Goal: Task Accomplishment & Management: Manage account settings

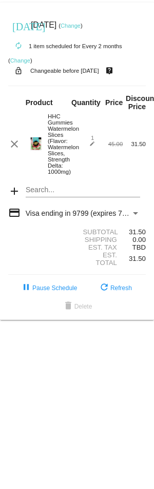
click at [80, 24] on link "Change" at bounding box center [70, 26] width 20 height 6
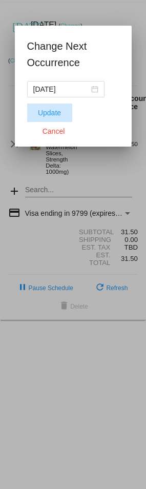
click at [47, 112] on span "Update" at bounding box center [49, 113] width 23 height 8
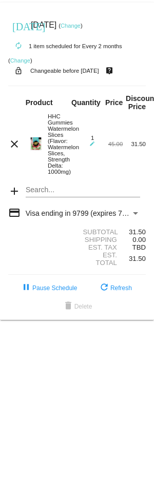
click at [80, 26] on link "Change" at bounding box center [70, 26] width 20 height 6
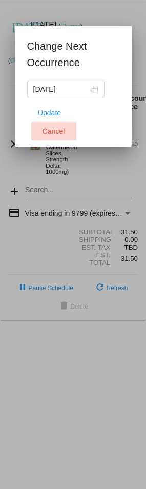
click at [65, 127] on span "Cancel" at bounding box center [54, 131] width 23 height 8
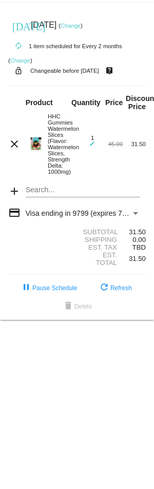
click at [134, 217] on div "Payment Method" at bounding box center [135, 213] width 9 height 8
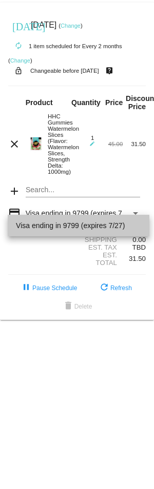
click at [100, 226] on span "Visa ending in 9799 (expires 7/27)" at bounding box center [78, 226] width 125 height 22
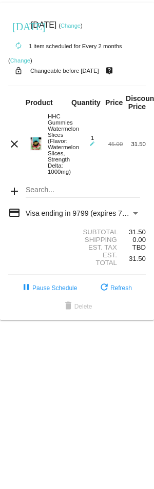
click at [15, 219] on mat-icon "credit_card" at bounding box center [14, 213] width 12 height 12
click at [12, 219] on mat-icon "credit_card" at bounding box center [14, 213] width 12 height 12
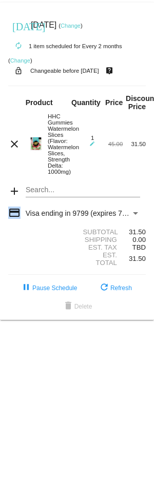
click at [14, 219] on mat-icon "credit_card" at bounding box center [14, 213] width 12 height 12
click at [80, 25] on link "Change" at bounding box center [70, 26] width 20 height 6
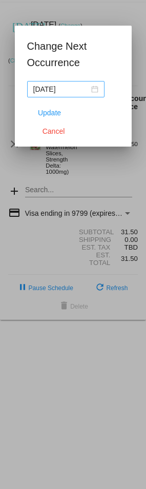
click at [90, 90] on div "[DATE]" at bounding box center [65, 89] width 65 height 11
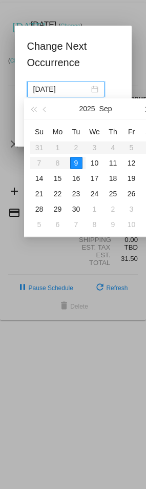
click at [144, 108] on span "button" at bounding box center [146, 109] width 5 height 5
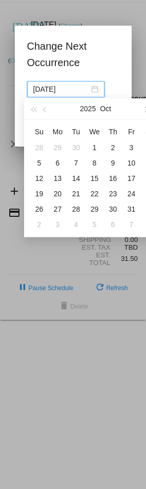
click at [144, 108] on span "button" at bounding box center [146, 109] width 5 height 5
click at [38, 177] on div "9" at bounding box center [39, 178] width 12 height 12
type input "2025-11-09"
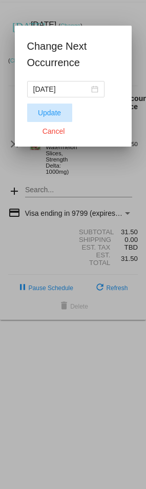
click at [49, 114] on span "Update" at bounding box center [49, 113] width 23 height 8
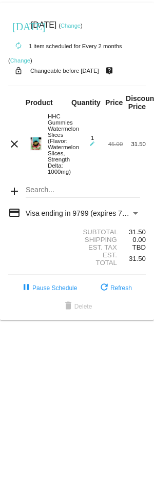
click at [13, 197] on mat-icon "add" at bounding box center [14, 191] width 12 height 12
click at [12, 219] on mat-icon "credit_card" at bounding box center [14, 213] width 12 height 12
click at [116, 217] on span "Visa ending in 9799 (expires 7/27)" at bounding box center [80, 213] width 109 height 8
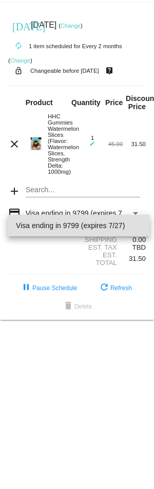
drag, startPoint x: 111, startPoint y: 222, endPoint x: 56, endPoint y: 227, distance: 55.1
click at [56, 227] on span "Visa ending in 9799 (expires 7/27)" at bounding box center [78, 226] width 125 height 22
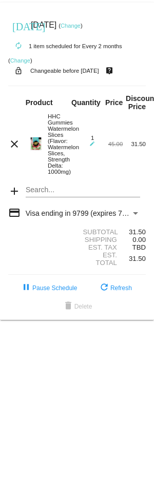
click at [131, 217] on div "Payment Method" at bounding box center [135, 213] width 9 height 8
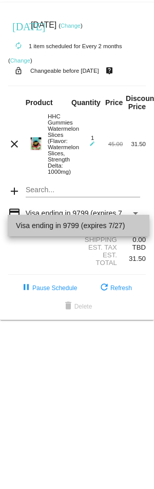
click at [136, 225] on span "Visa ending in 9799 (expires 7/27)" at bounding box center [78, 226] width 125 height 22
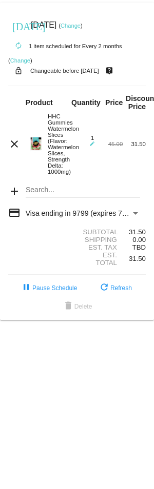
click at [136, 215] on div "Payment Method" at bounding box center [135, 213] width 5 height 3
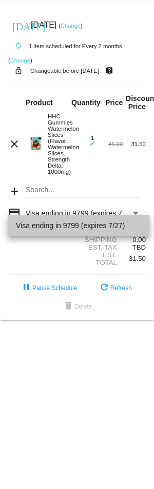
click at [136, 224] on span "Visa ending in 9799 (expires 7/27)" at bounding box center [78, 226] width 125 height 22
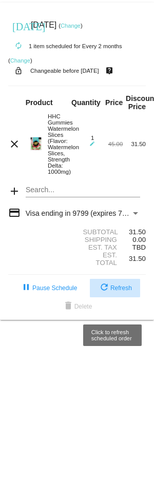
click at [118, 292] on span "refresh Refresh" at bounding box center [115, 287] width 34 height 7
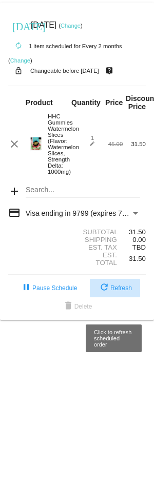
click at [118, 292] on span "refresh Refresh" at bounding box center [115, 287] width 34 height 7
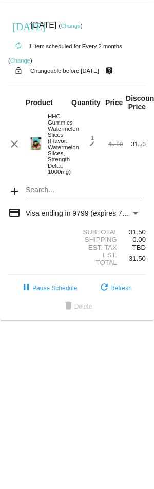
click at [81, 217] on span "Visa ending in 9799 (expires 7/27)" at bounding box center [80, 213] width 109 height 8
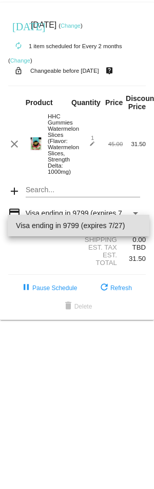
click at [81, 223] on span "Visa ending in 9799 (expires 7/27)" at bounding box center [78, 226] width 125 height 22
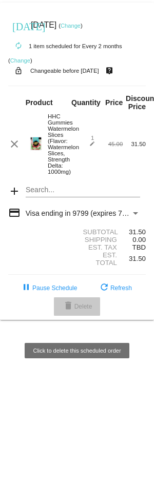
click at [78, 310] on span "delete Delete" at bounding box center [77, 306] width 30 height 7
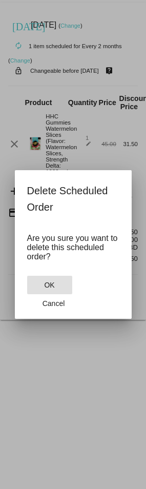
click at [49, 294] on button "OK" at bounding box center [49, 285] width 45 height 18
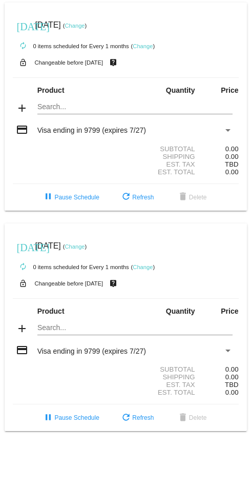
click at [228, 76] on div "Payment Method" at bounding box center [228, 351] width 5 height 3
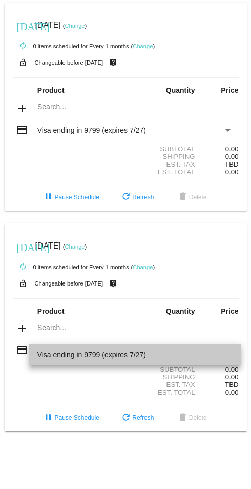
click at [66, 76] on span "Visa ending in 9799 (expires 7/27)" at bounding box center [134, 355] width 195 height 22
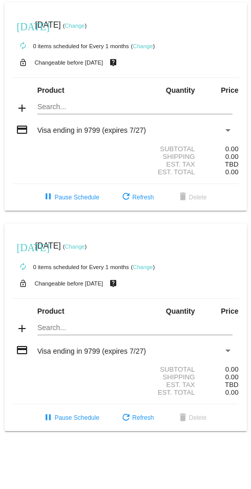
click at [22, 76] on mat-icon "credit_card" at bounding box center [22, 350] width 12 height 12
click at [118, 76] on span "Visa ending in 9799 (expires 7/27)" at bounding box center [91, 351] width 109 height 8
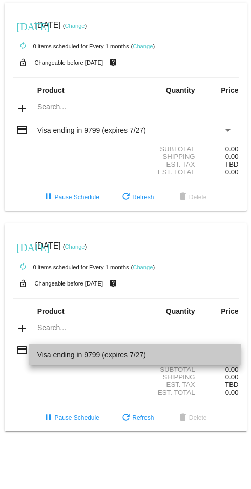
click at [118, 76] on span "Visa ending in 9799 (expires 7/27)" at bounding box center [134, 355] width 195 height 22
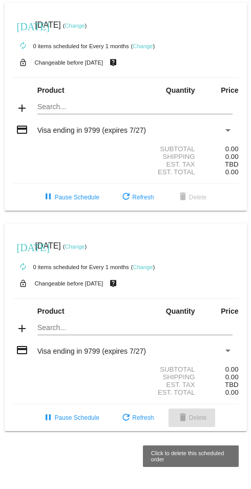
click at [195, 76] on span "delete Delete" at bounding box center [192, 417] width 30 height 7
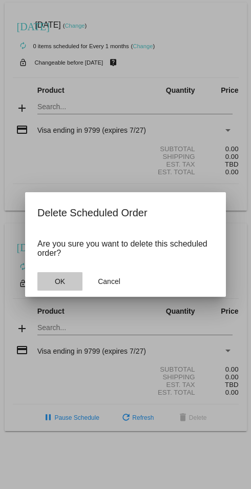
click at [64, 76] on button "OK" at bounding box center [59, 281] width 45 height 18
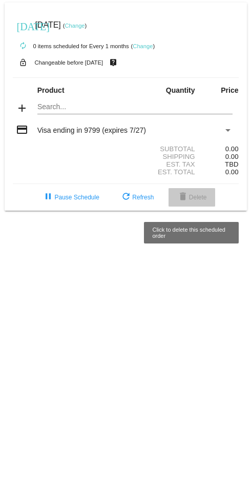
click at [201, 76] on span "delete Delete" at bounding box center [192, 197] width 30 height 7
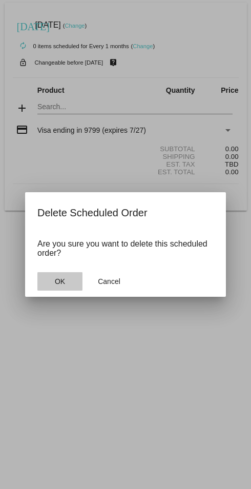
click at [56, 76] on span "OK" at bounding box center [60, 281] width 10 height 8
